Goal: Information Seeking & Learning: Learn about a topic

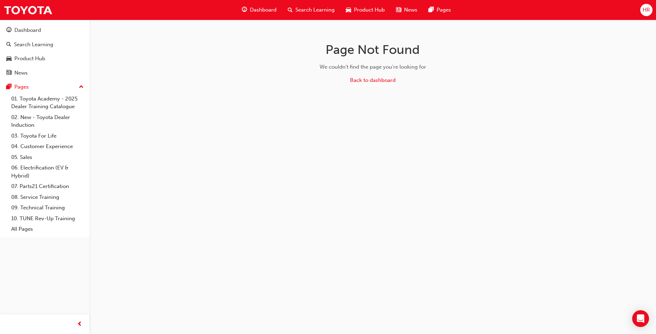
click at [260, 11] on span "Dashboard" at bounding box center [263, 10] width 27 height 8
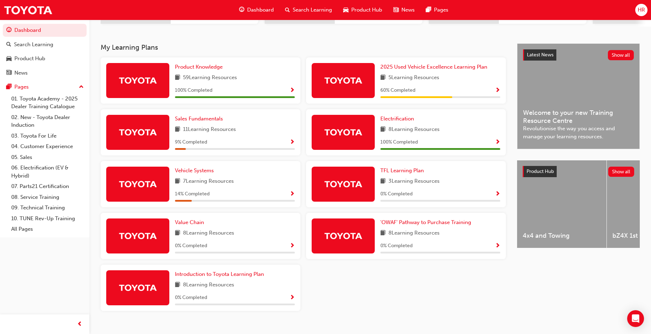
scroll to position [149, 0]
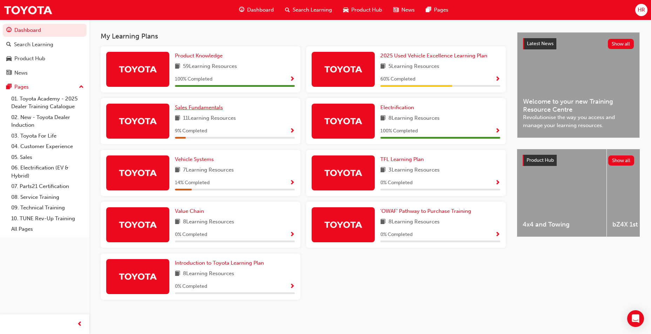
click at [196, 110] on span "Sales Fundamentals" at bounding box center [199, 107] width 48 height 6
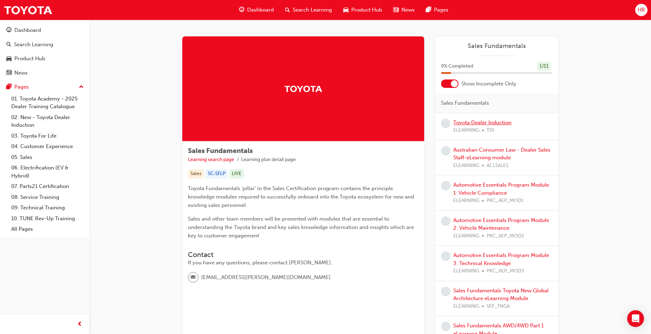
click at [463, 123] on link "Toyota Dealer Induction" at bounding box center [482, 122] width 58 height 6
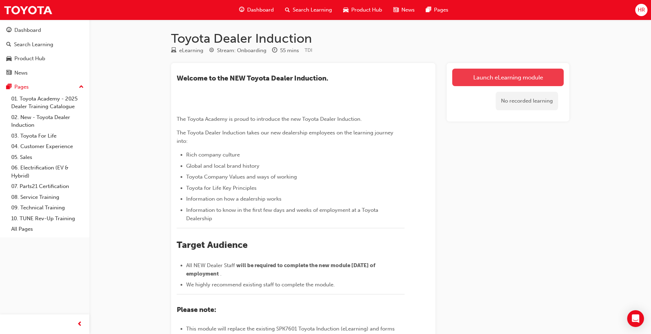
click at [477, 78] on link "Launch eLearning module" at bounding box center [507, 78] width 111 height 18
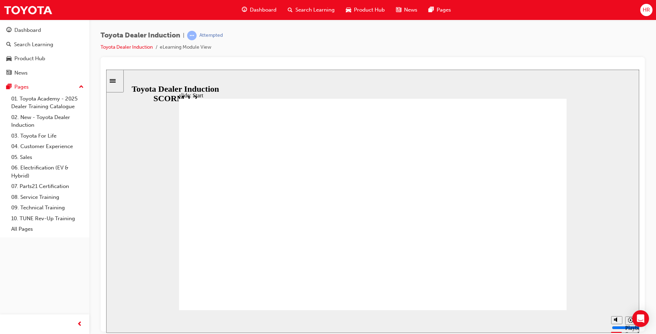
click at [611, 166] on div "slide: Introduction As of [DATE], the term “Guest” is replaced with “Customer” …" at bounding box center [372, 200] width 533 height 263
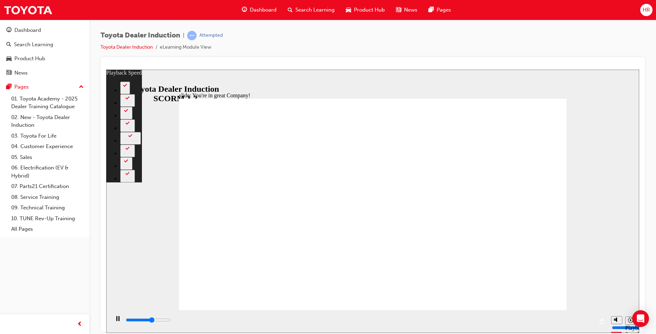
type input "4500"
type input "0"
type input "4700"
type input "0"
type input "5000"
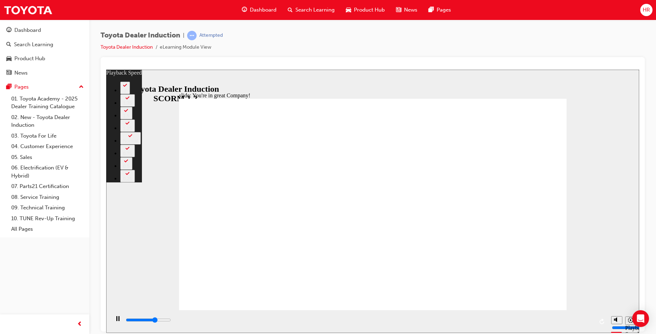
type input "1"
type input "5200"
type input "1"
type input "5500"
type input "1"
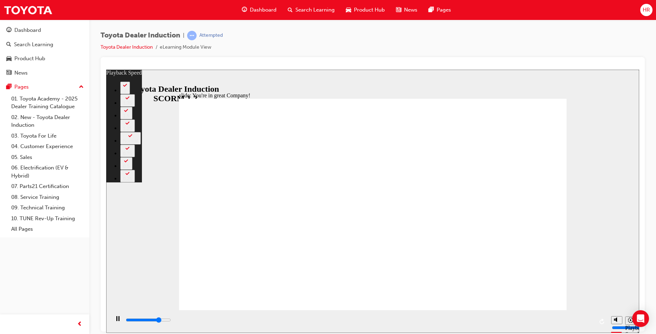
type input "5700"
type input "1"
type input "6000"
type input "2"
type input "6300"
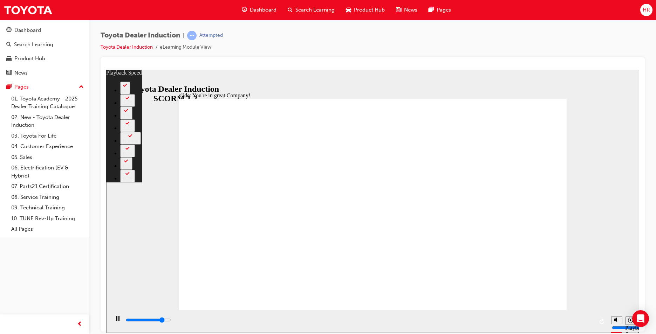
type input "2"
type input "6600"
type input "2"
type input "6800"
type input "2"
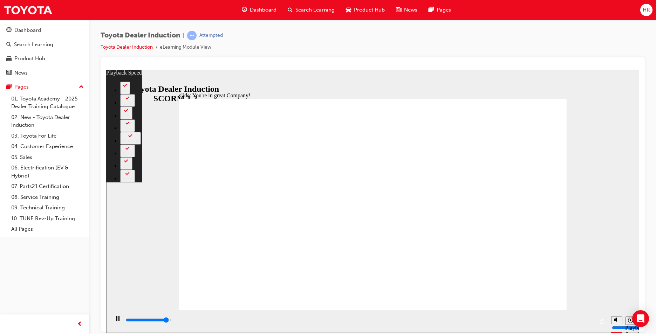
type input "7100"
type input "3"
type input "7400"
type input "3"
type input "7500"
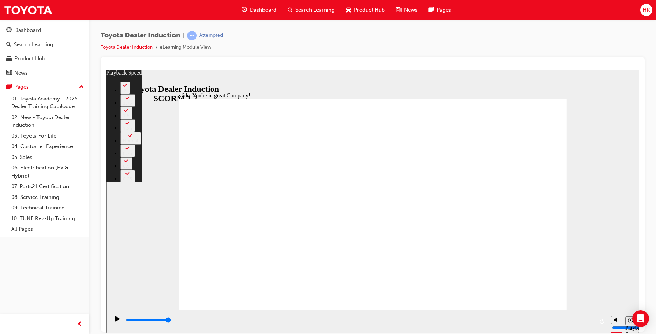
type input "156"
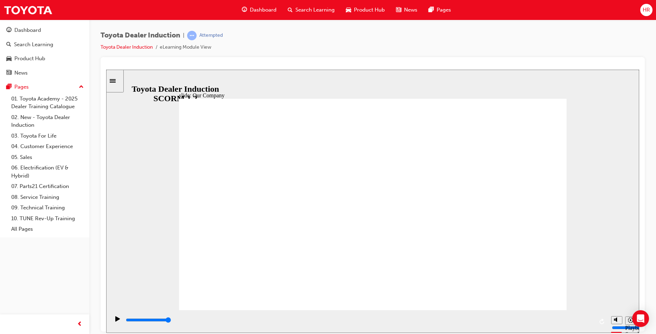
drag, startPoint x: 271, startPoint y: 265, endPoint x: 284, endPoint y: 272, distance: 14.9
drag, startPoint x: 265, startPoint y: 266, endPoint x: 302, endPoint y: 265, distance: 37.2
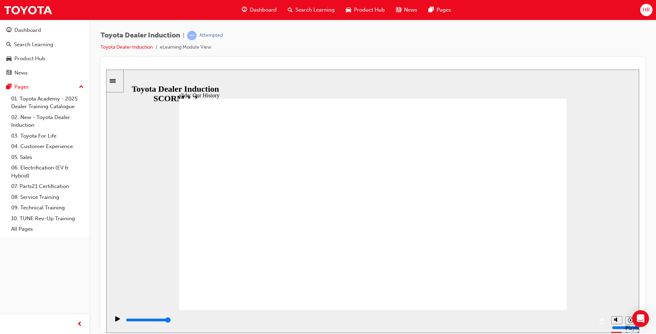
drag, startPoint x: 273, startPoint y: 227, endPoint x: 365, endPoint y: 228, distance: 92.2
drag, startPoint x: 371, startPoint y: 286, endPoint x: 357, endPoint y: 288, distance: 14.5
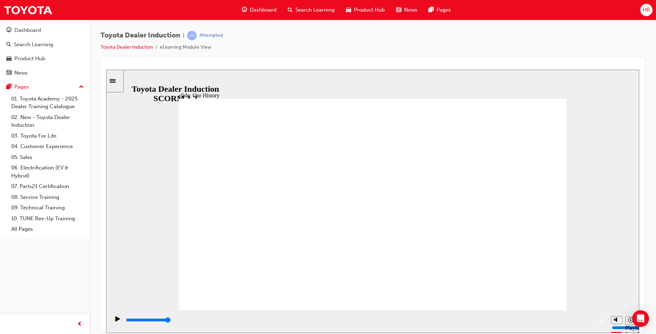
drag, startPoint x: 355, startPoint y: 289, endPoint x: 274, endPoint y: 279, distance: 81.6
drag, startPoint x: 260, startPoint y: 264, endPoint x: 281, endPoint y: 266, distance: 21.4
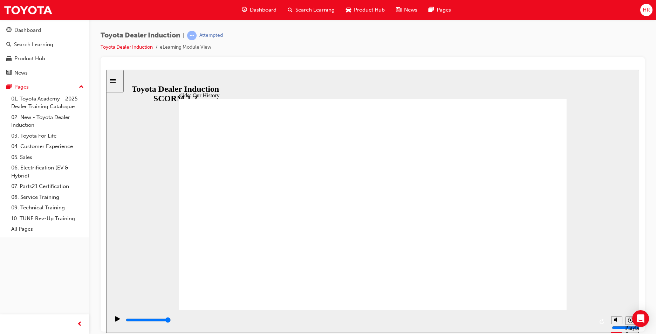
drag, startPoint x: 264, startPoint y: 269, endPoint x: 277, endPoint y: 269, distance: 13.7
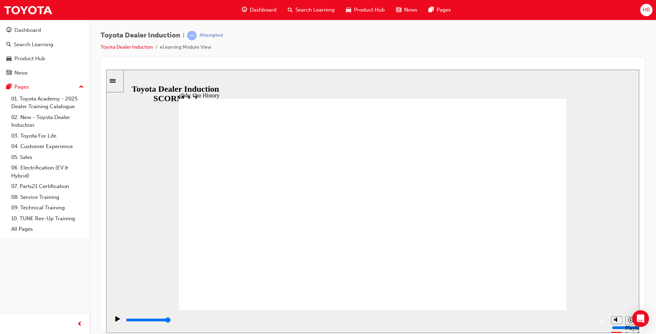
drag, startPoint x: 268, startPoint y: 266, endPoint x: 365, endPoint y: 268, distance: 97.1
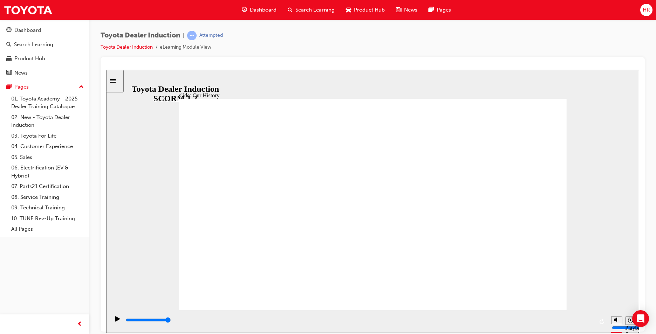
drag, startPoint x: 373, startPoint y: 265, endPoint x: 450, endPoint y: 256, distance: 77.7
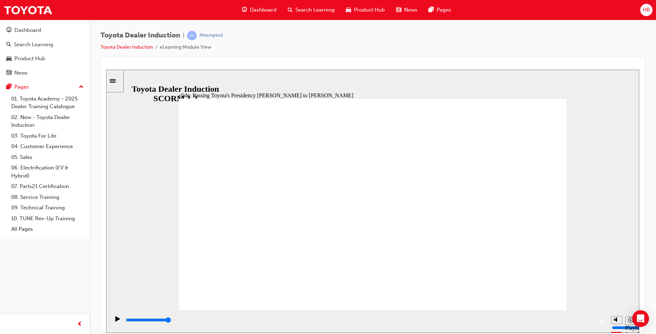
drag, startPoint x: 516, startPoint y: 294, endPoint x: 513, endPoint y: 290, distance: 6.0
type input "3800"
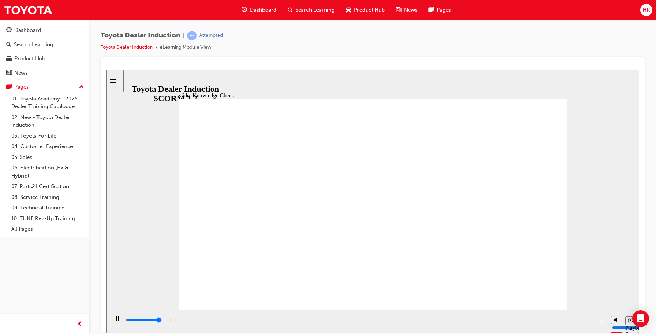
radio input "true"
type input "3300"
radio input "true"
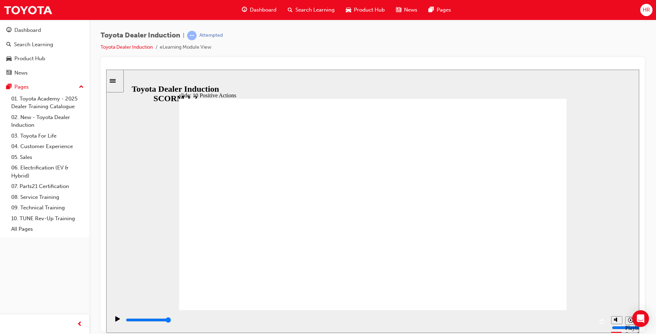
drag, startPoint x: 509, startPoint y: 258, endPoint x: 499, endPoint y: 249, distance: 13.4
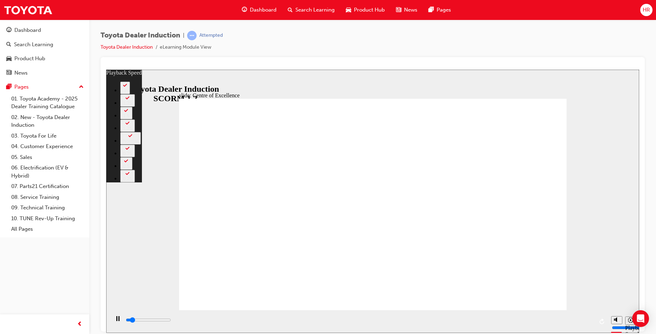
type input "1500"
type input "0"
type input "1700"
type input "0"
type input "2000"
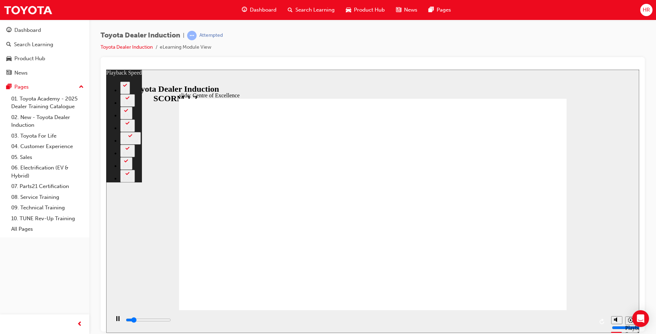
type input "1"
type input "2300"
type input "1"
type input "2500"
type input "1"
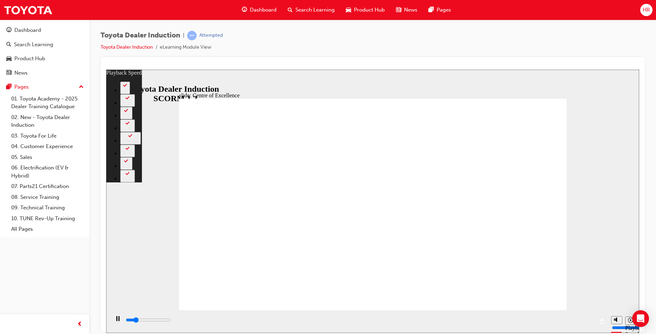
type input "2800"
type input "1"
type input "3000"
type input "2"
type input "3300"
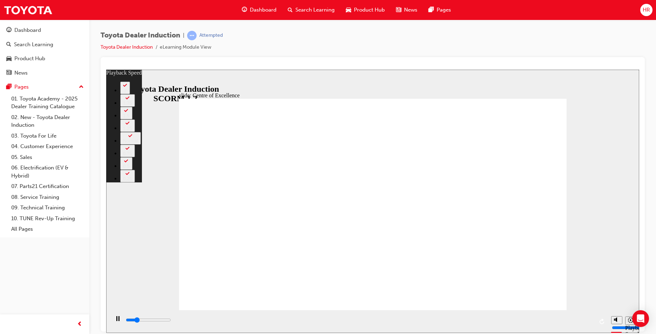
type input "2"
type input "3600"
type input "2"
type input "3900"
type input "2"
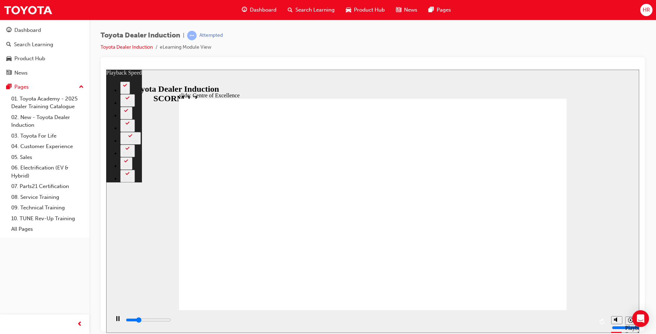
type input "3900"
type input "90"
type input "3900"
type input "90"
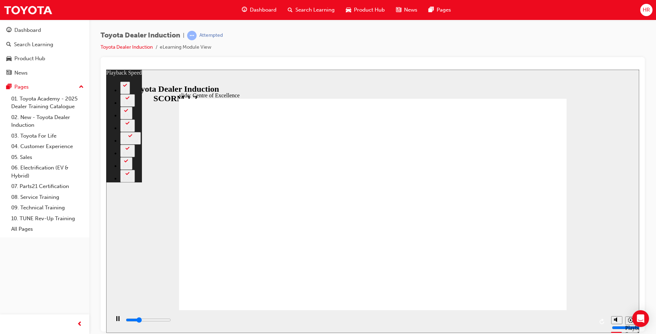
type input "4000"
type input "90"
type input "4300"
type input "90"
type input "4500"
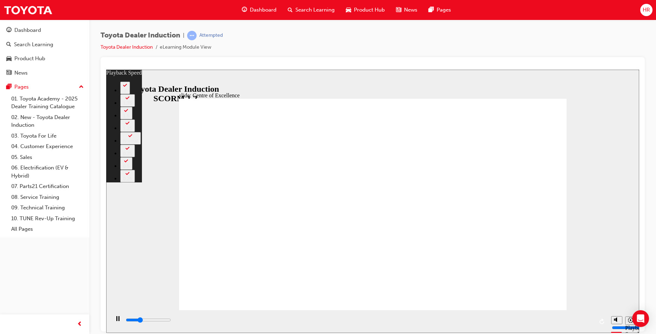
type input "90"
type input "4800"
type input "91"
type input "5100"
type input "91"
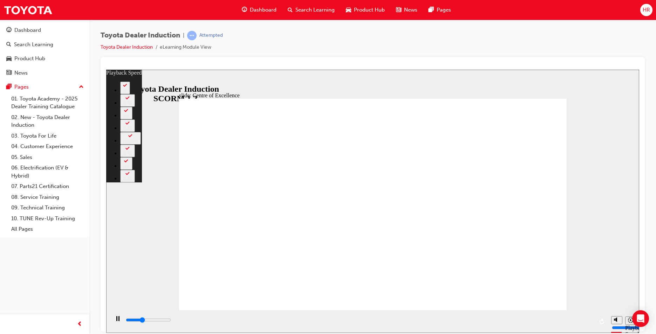
type input "5300"
type input "91"
type input "5600"
type input "91"
type input "5900"
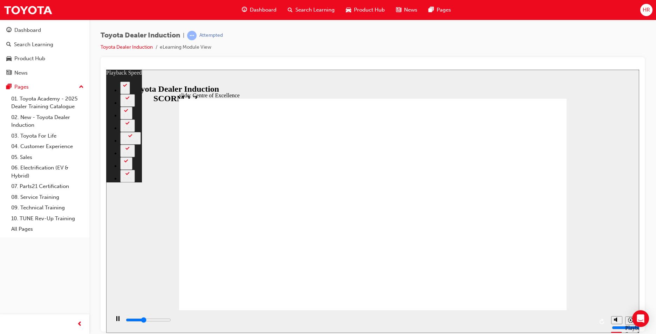
type input "92"
type input "6100"
type input "92"
type input "6200"
type input "243"
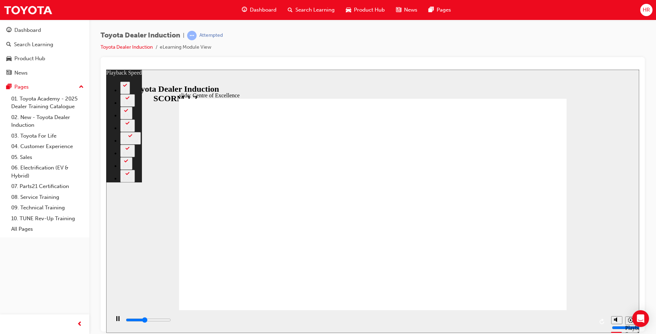
type input "6200"
type input "243"
type input "6300"
type input "243"
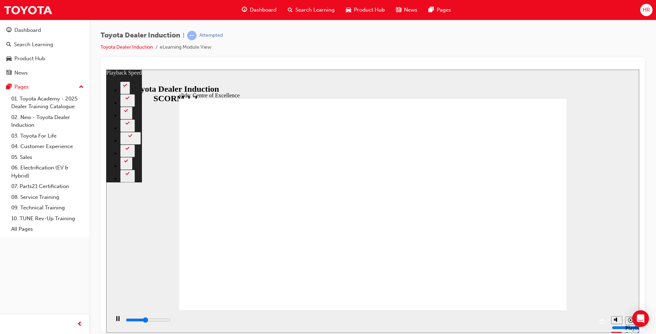
type input "6500"
type input "243"
type input "6800"
type input "243"
type input "7100"
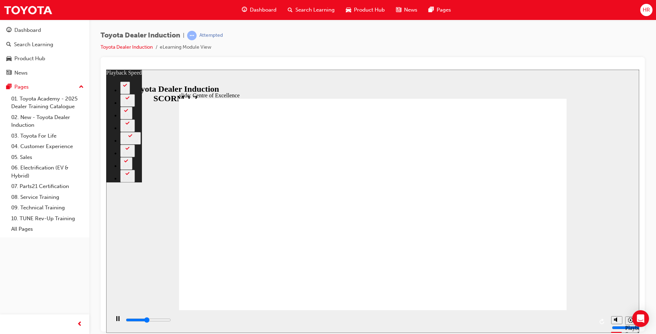
type input "243"
type input "7300"
type input "244"
type input "7600"
type input "244"
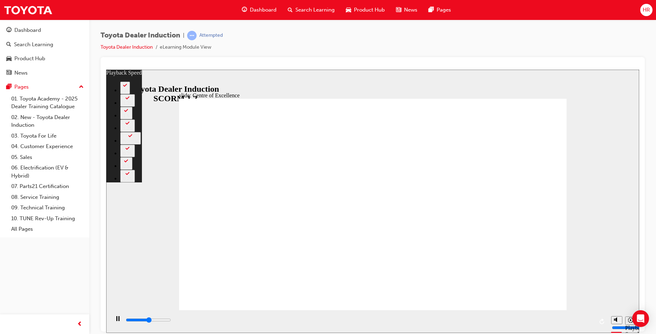
type input "7900"
type input "244"
type input "8100"
type input "245"
type input "8400"
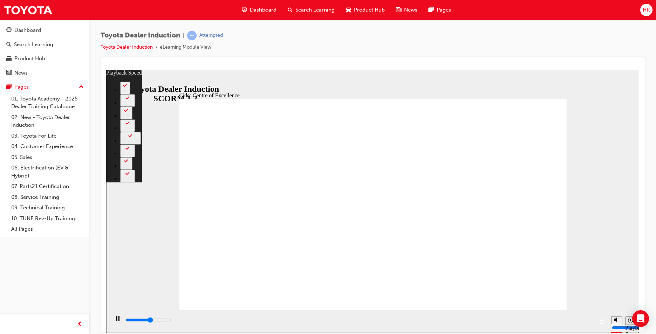
type input "245"
type input "8600"
type input "245"
type input "8900"
type input "245"
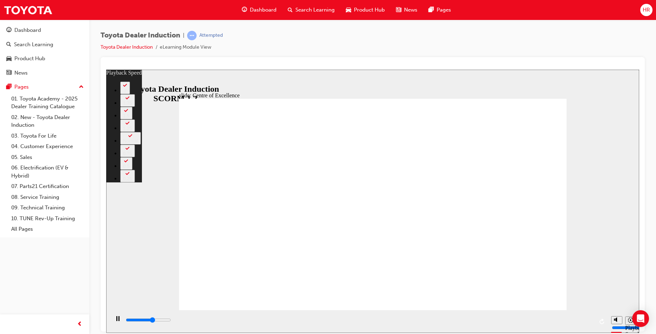
type input "9200"
type input "246"
type input "9500"
type input "246"
type input "9700"
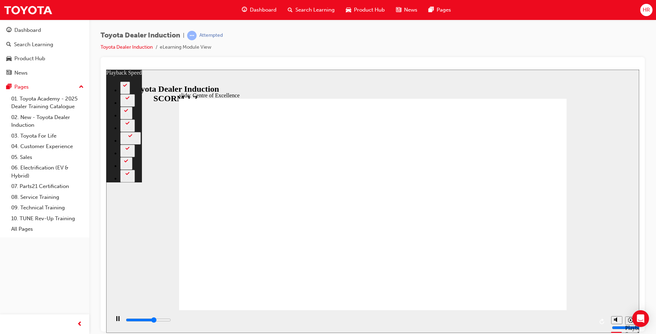
type input "246"
type input "10000"
type input "246"
type input "10100"
type input "246"
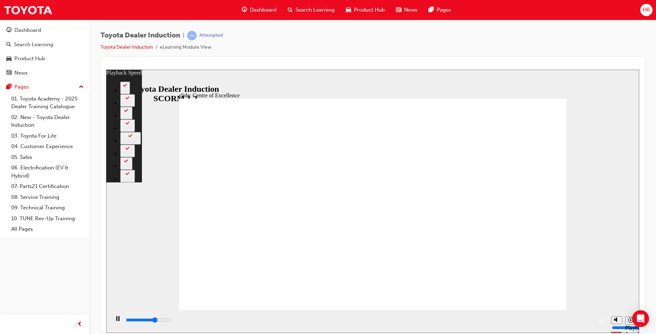
type input "10200"
type input "247"
type input "10500"
type input "247"
type input "10800"
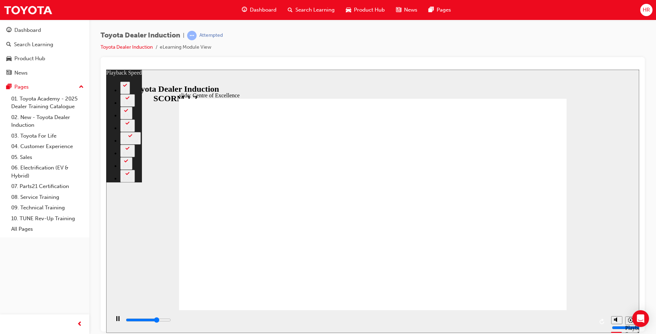
type input "247"
type input "11000"
type input "247"
type input "11300"
type input "248"
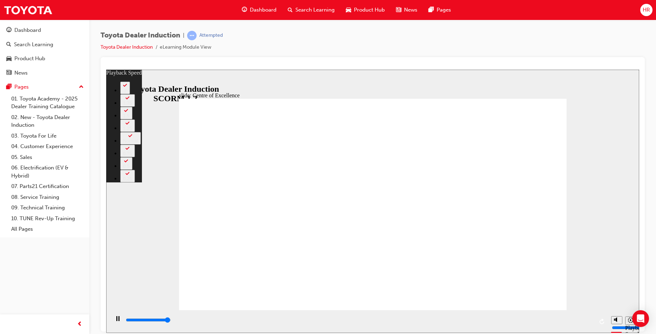
type input "15000"
type input "248"
type input "15000"
type input "248"
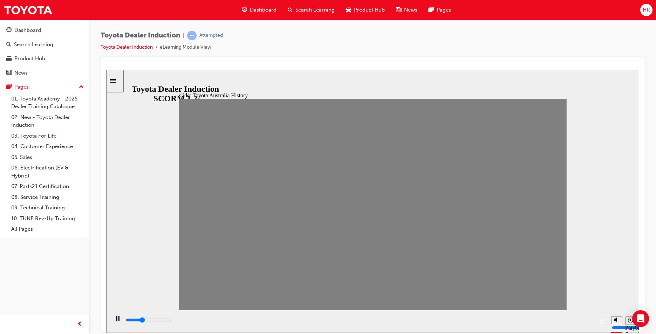
drag, startPoint x: 188, startPoint y: 210, endPoint x: 202, endPoint y: 207, distance: 14.4
drag, startPoint x: 208, startPoint y: 205, endPoint x: 256, endPoint y: 209, distance: 48.5
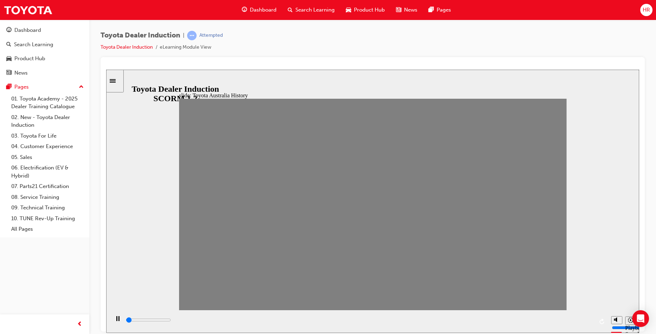
type input "0"
type input "2"
drag, startPoint x: 256, startPoint y: 211, endPoint x: 220, endPoint y: 213, distance: 35.8
type input "0"
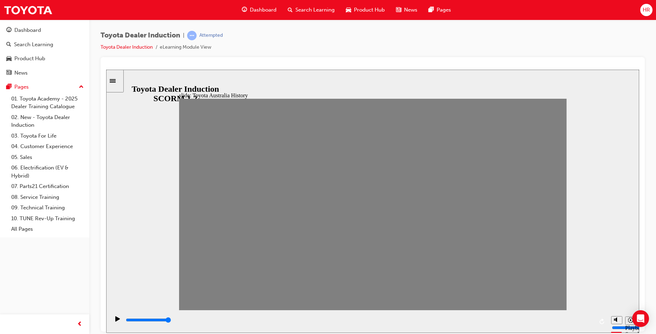
type input "3"
drag, startPoint x: 228, startPoint y: 212, endPoint x: 254, endPoint y: 213, distance: 25.2
type input "0"
type input "4"
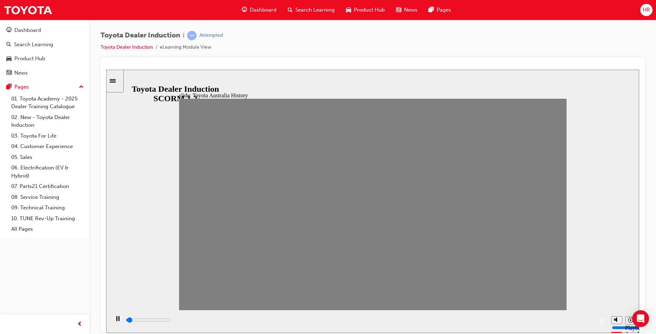
drag, startPoint x: 246, startPoint y: 208, endPoint x: 270, endPoint y: 209, distance: 23.8
drag, startPoint x: 269, startPoint y: 211, endPoint x: 280, endPoint y: 210, distance: 10.9
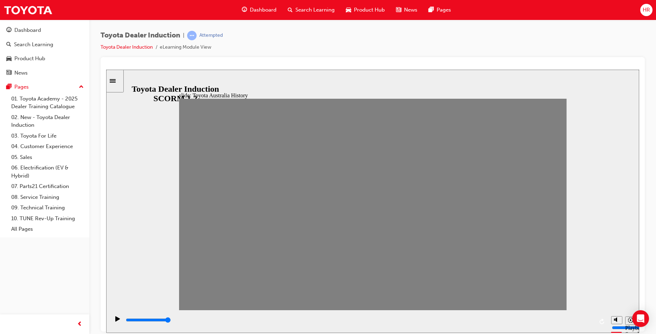
drag, startPoint x: 283, startPoint y: 209, endPoint x: 297, endPoint y: 210, distance: 14.1
drag, startPoint x: 300, startPoint y: 208, endPoint x: 317, endPoint y: 210, distance: 17.9
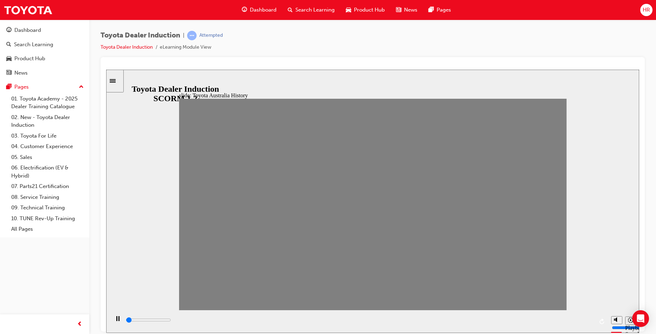
drag, startPoint x: 313, startPoint y: 206, endPoint x: 330, endPoint y: 206, distance: 17.5
drag, startPoint x: 331, startPoint y: 208, endPoint x: 351, endPoint y: 207, distance: 20.0
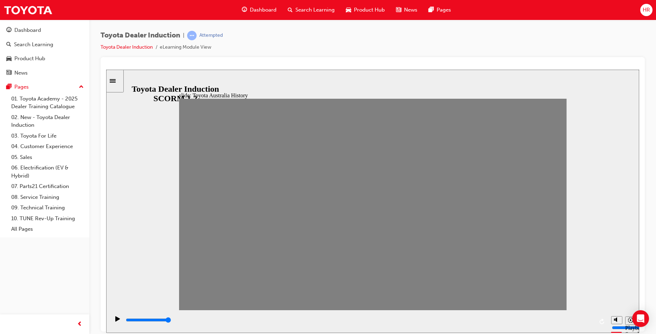
drag, startPoint x: 348, startPoint y: 208, endPoint x: 367, endPoint y: 205, distance: 19.1
drag, startPoint x: 371, startPoint y: 207, endPoint x: 391, endPoint y: 204, distance: 19.9
drag, startPoint x: 379, startPoint y: 213, endPoint x: 403, endPoint y: 209, distance: 23.7
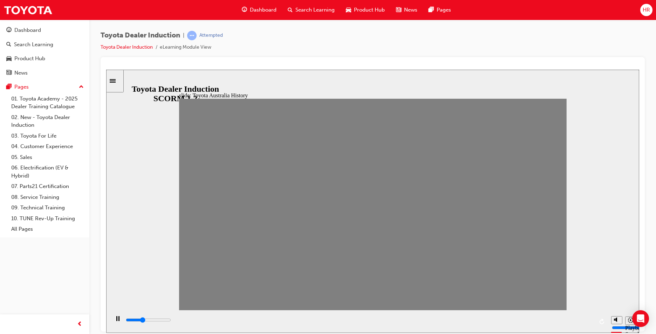
drag, startPoint x: 382, startPoint y: 209, endPoint x: 406, endPoint y: 209, distance: 24.9
drag, startPoint x: 411, startPoint y: 208, endPoint x: 435, endPoint y: 205, distance: 24.7
drag, startPoint x: 425, startPoint y: 212, endPoint x: 440, endPoint y: 207, distance: 15.4
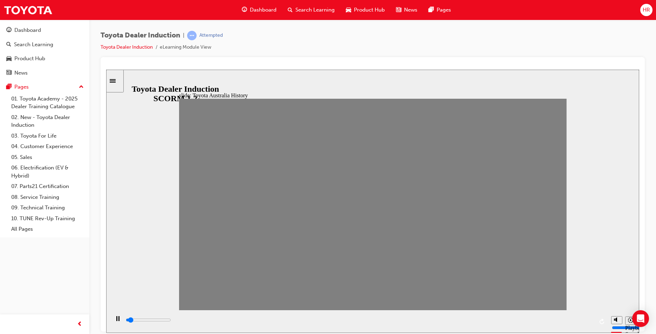
drag, startPoint x: 440, startPoint y: 207, endPoint x: 464, endPoint y: 207, distance: 23.5
drag, startPoint x: 464, startPoint y: 208, endPoint x: 480, endPoint y: 207, distance: 16.8
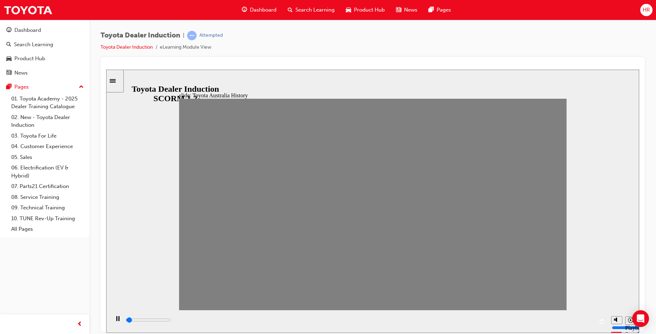
drag, startPoint x: 484, startPoint y: 206, endPoint x: 491, endPoint y: 209, distance: 8.1
drag, startPoint x: 490, startPoint y: 211, endPoint x: 506, endPoint y: 213, distance: 16.2
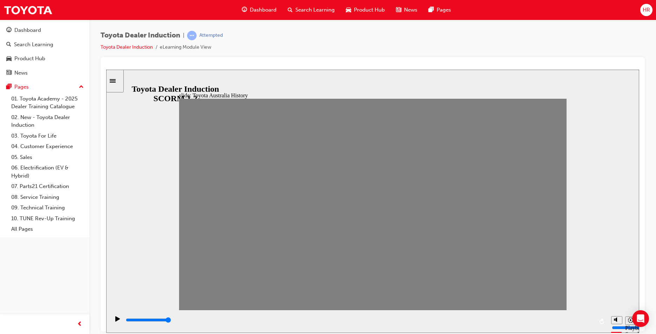
drag, startPoint x: 513, startPoint y: 204, endPoint x: 525, endPoint y: 208, distance: 11.9
drag, startPoint x: 531, startPoint y: 208, endPoint x: 549, endPoint y: 207, distance: 17.9
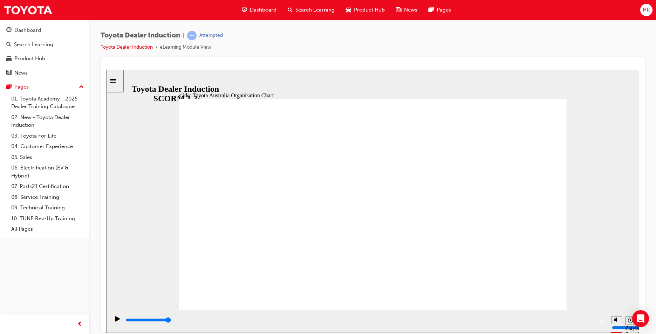
type input "5000"
radio input "true"
type input "5000"
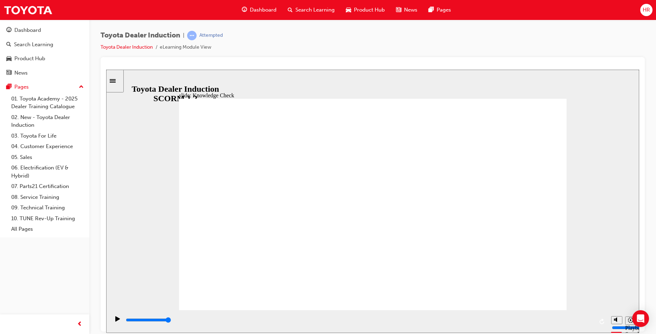
radio input "true"
type input "400"
radio input "true"
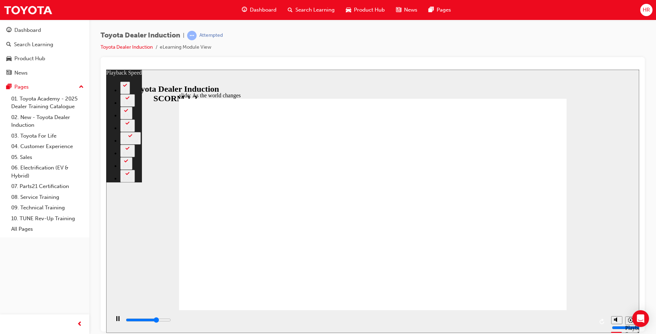
type input "6500"
type input "0"
type input "6700"
type input "0"
type input "7000"
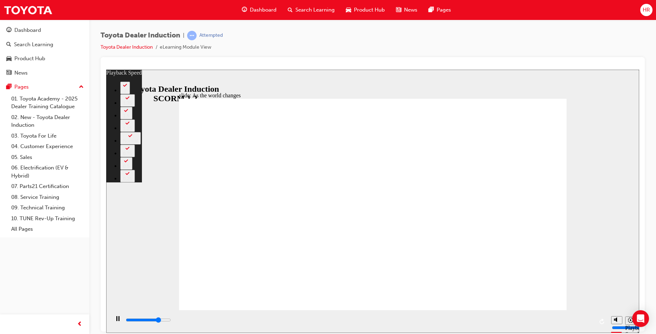
type input "1"
type input "7300"
type input "1"
type input "7500"
type input "1"
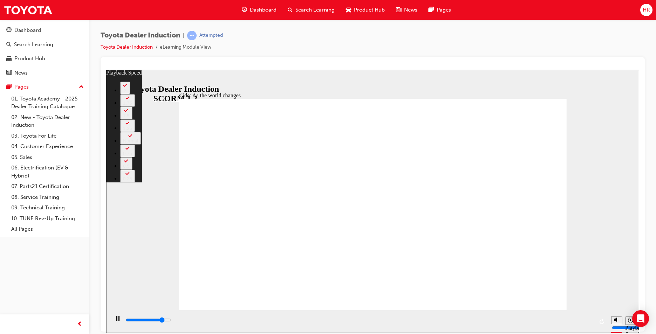
type input "7800"
type input "1"
type input "8000"
type input "2"
type input "8300"
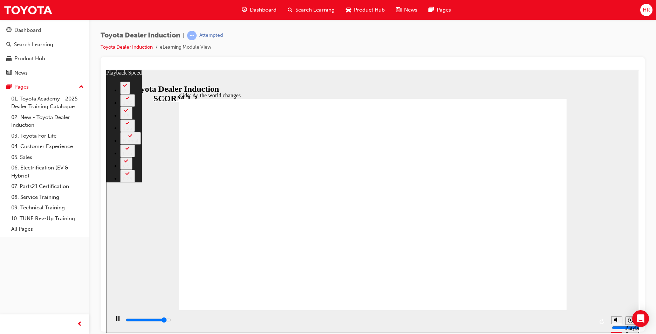
type input "2"
type input "8600"
type input "2"
type input "8800"
type input "2"
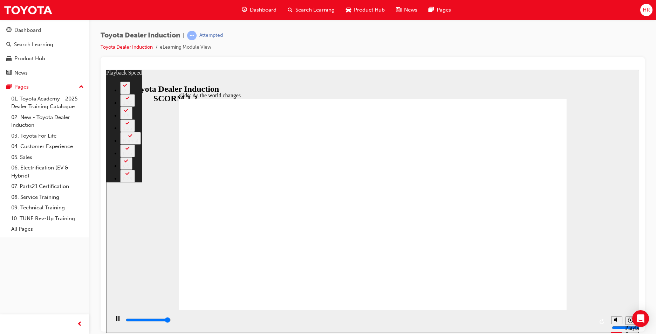
type input "9100"
type input "3"
type input "9200"
type input "10"
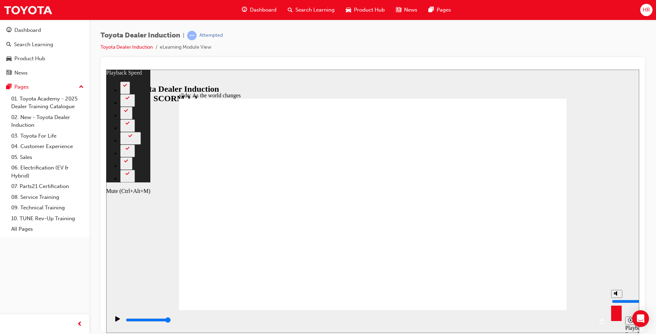
type input "30"
type input "7"
type input "30"
type input "7"
type input "30"
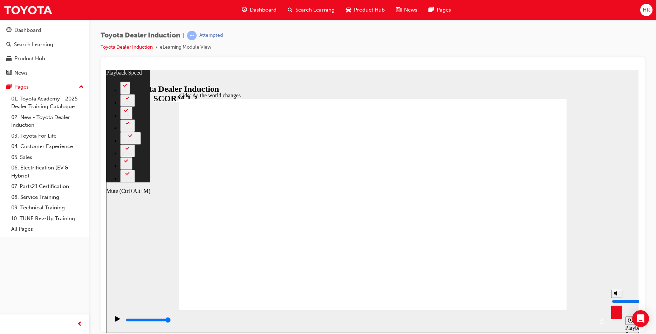
type input "9"
type input "30"
type input "9"
type input "10"
type input "30"
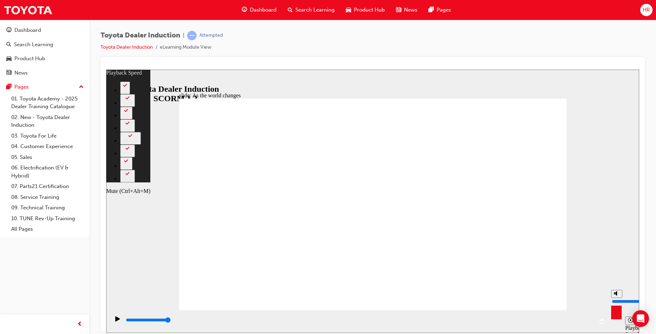
type input "10"
type input "31"
drag, startPoint x: 613, startPoint y: 296, endPoint x: 613, endPoint y: 269, distance: 27.3
type input "10"
click at [613, 299] on input "volume" at bounding box center [634, 302] width 45 height 6
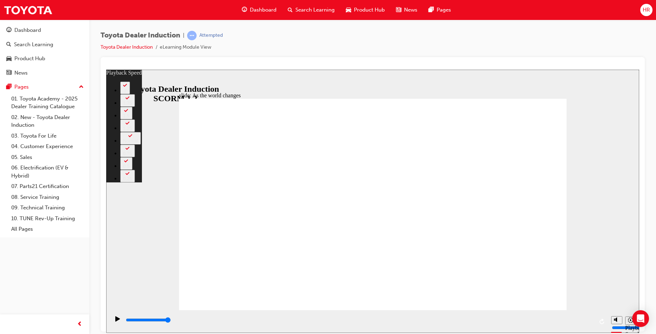
drag, startPoint x: 506, startPoint y: 302, endPoint x: 505, endPoint y: 269, distance: 33.0
click at [459, 310] on div "playback controls" at bounding box center [359, 321] width 498 height 23
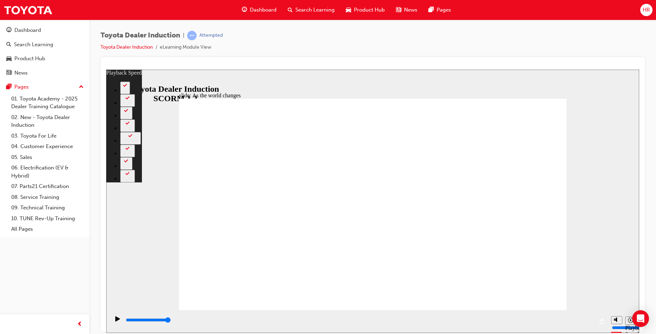
type input "128"
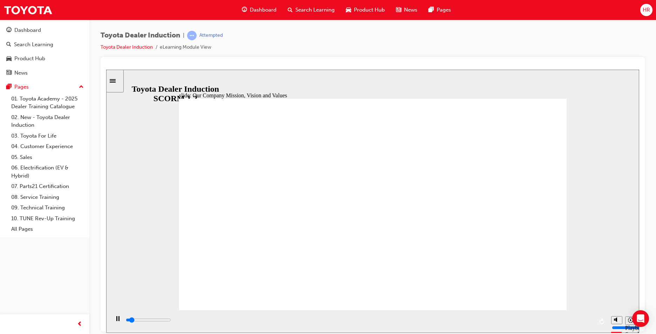
click at [116, 322] on div "Close navigation" at bounding box center [110, 324] width 39 height 12
type input "35900"
click at [116, 321] on rect "Pause (Ctrl+Alt+P)" at bounding box center [116, 318] width 1 height 5
